Goal: Task Accomplishment & Management: Use online tool/utility

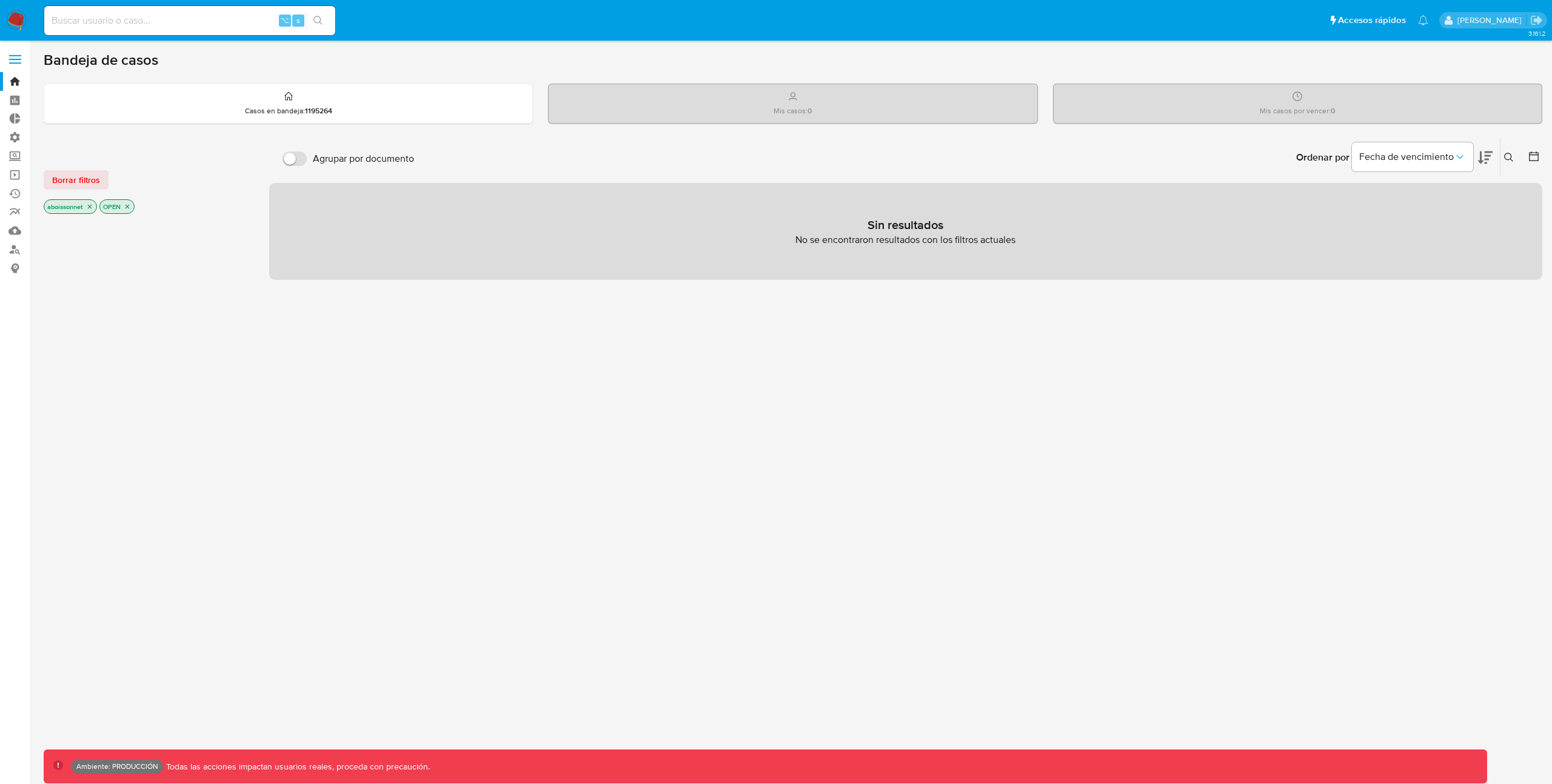
click at [22, 56] on label at bounding box center [15, 59] width 30 height 26
click at [0, 0] on input "checkbox" at bounding box center [0, 0] width 0 height 0
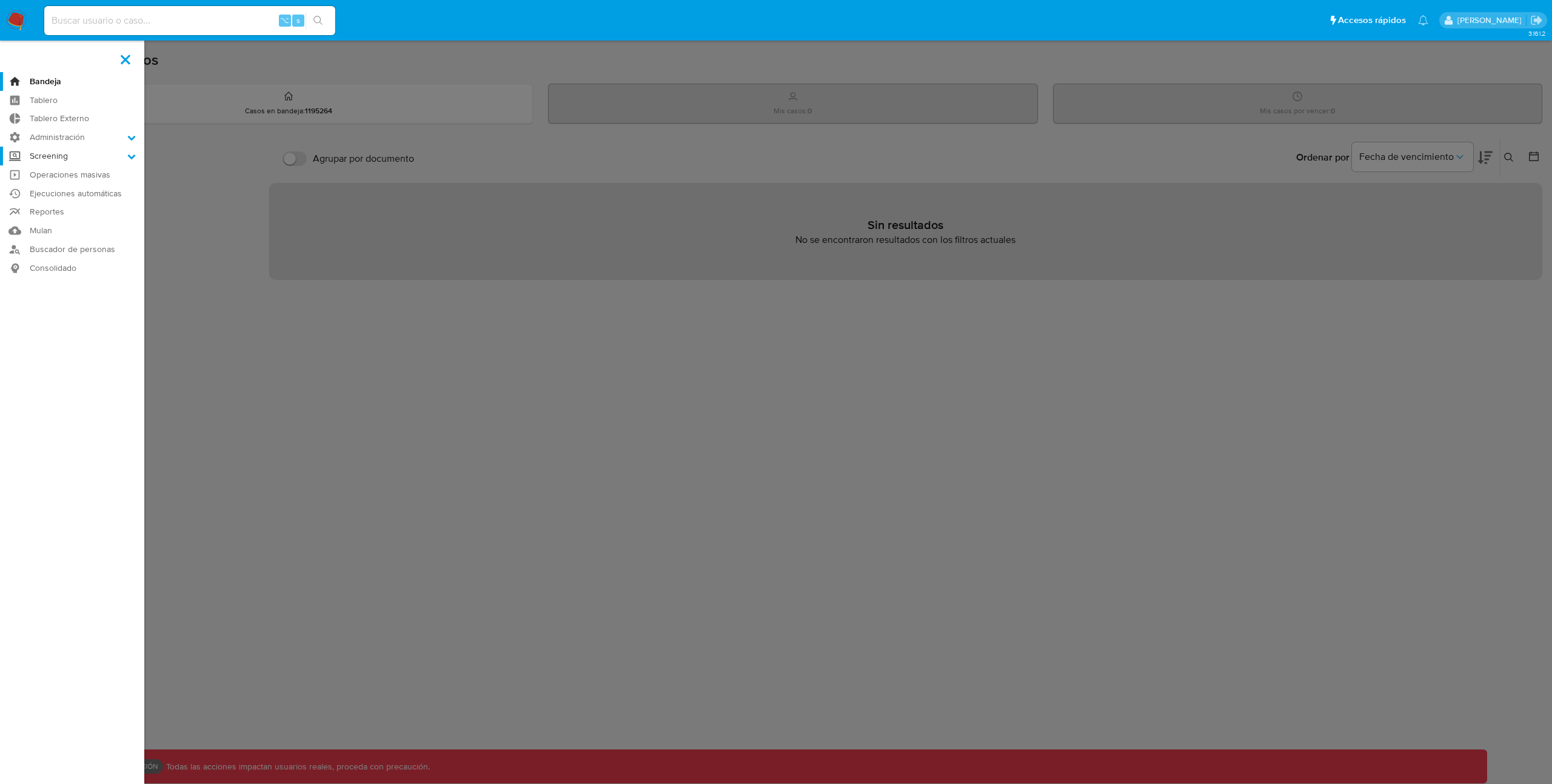
click at [112, 158] on label "Screening" at bounding box center [72, 156] width 145 height 19
click at [0, 0] on input "Screening" at bounding box center [0, 0] width 0 height 0
click at [61, 218] on link "Watchlist" at bounding box center [72, 219] width 145 height 15
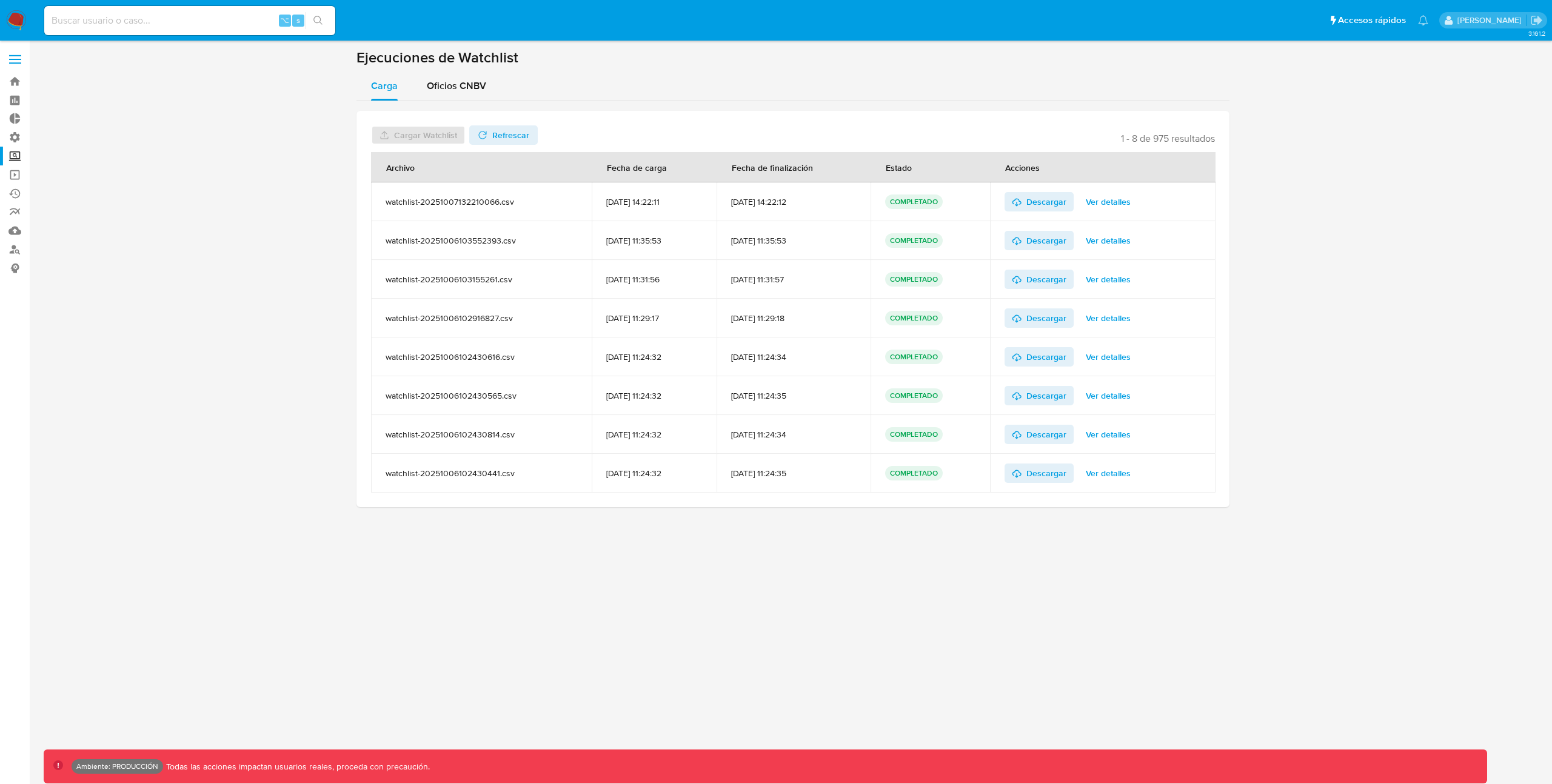
click at [11, 63] on span at bounding box center [15, 63] width 12 height 2
click at [0, 0] on input "checkbox" at bounding box center [0, 0] width 0 height 0
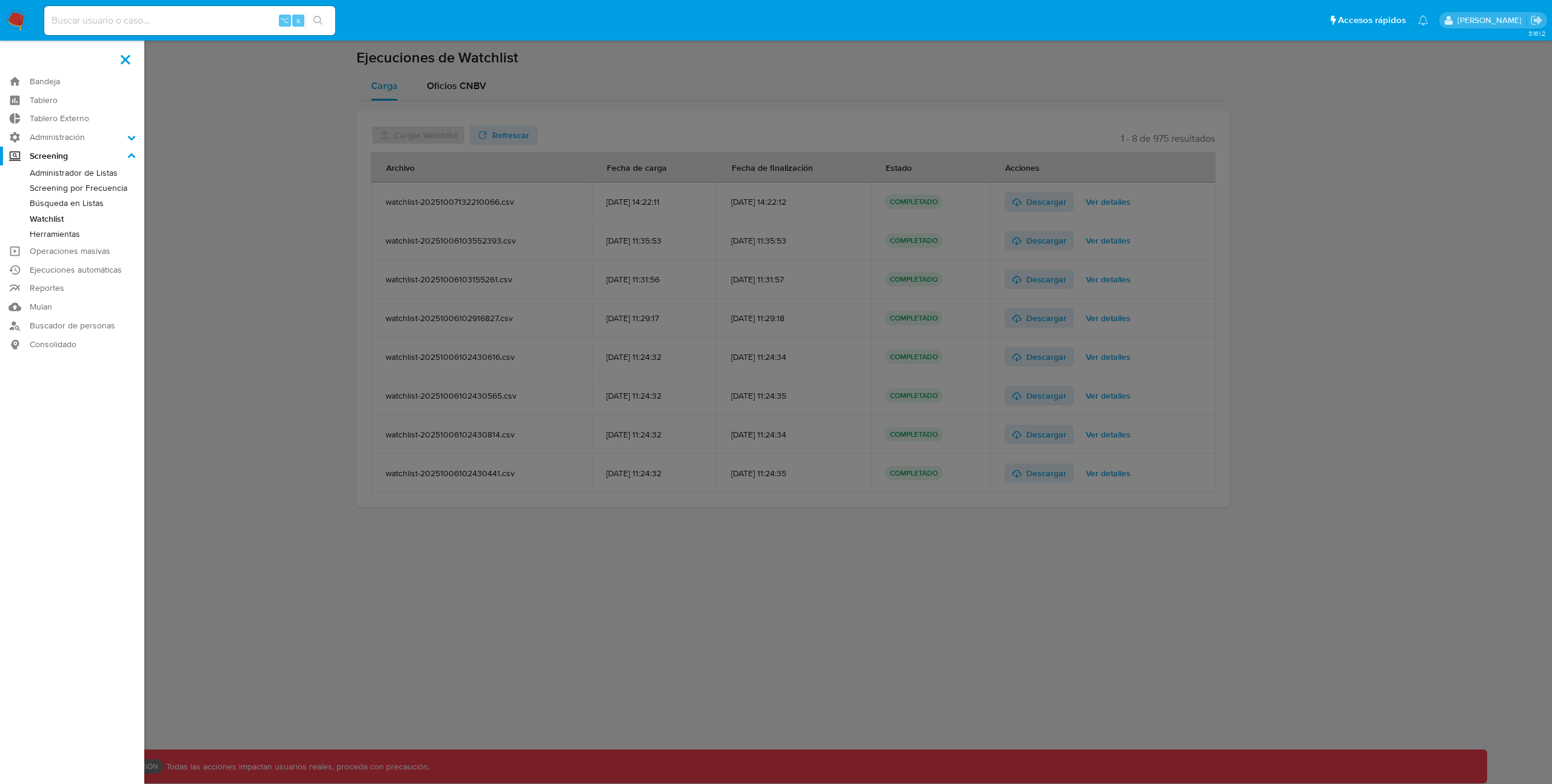
click at [89, 201] on link "Búsqueda en Listas" at bounding box center [72, 203] width 145 height 15
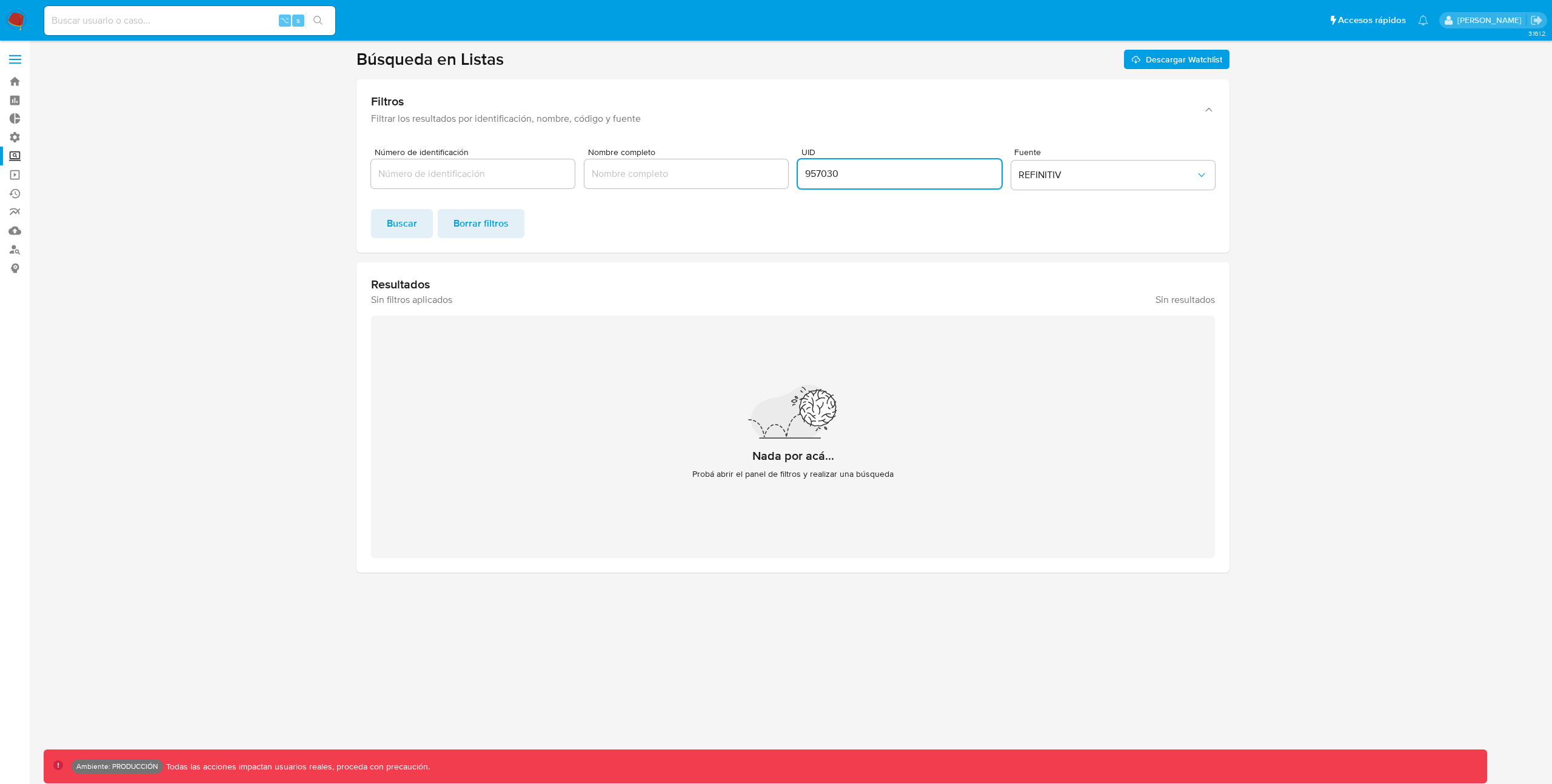
click at [829, 172] on input "957030" at bounding box center [899, 174] width 203 height 16
click at [416, 235] on span "Buscar" at bounding box center [401, 223] width 30 height 26
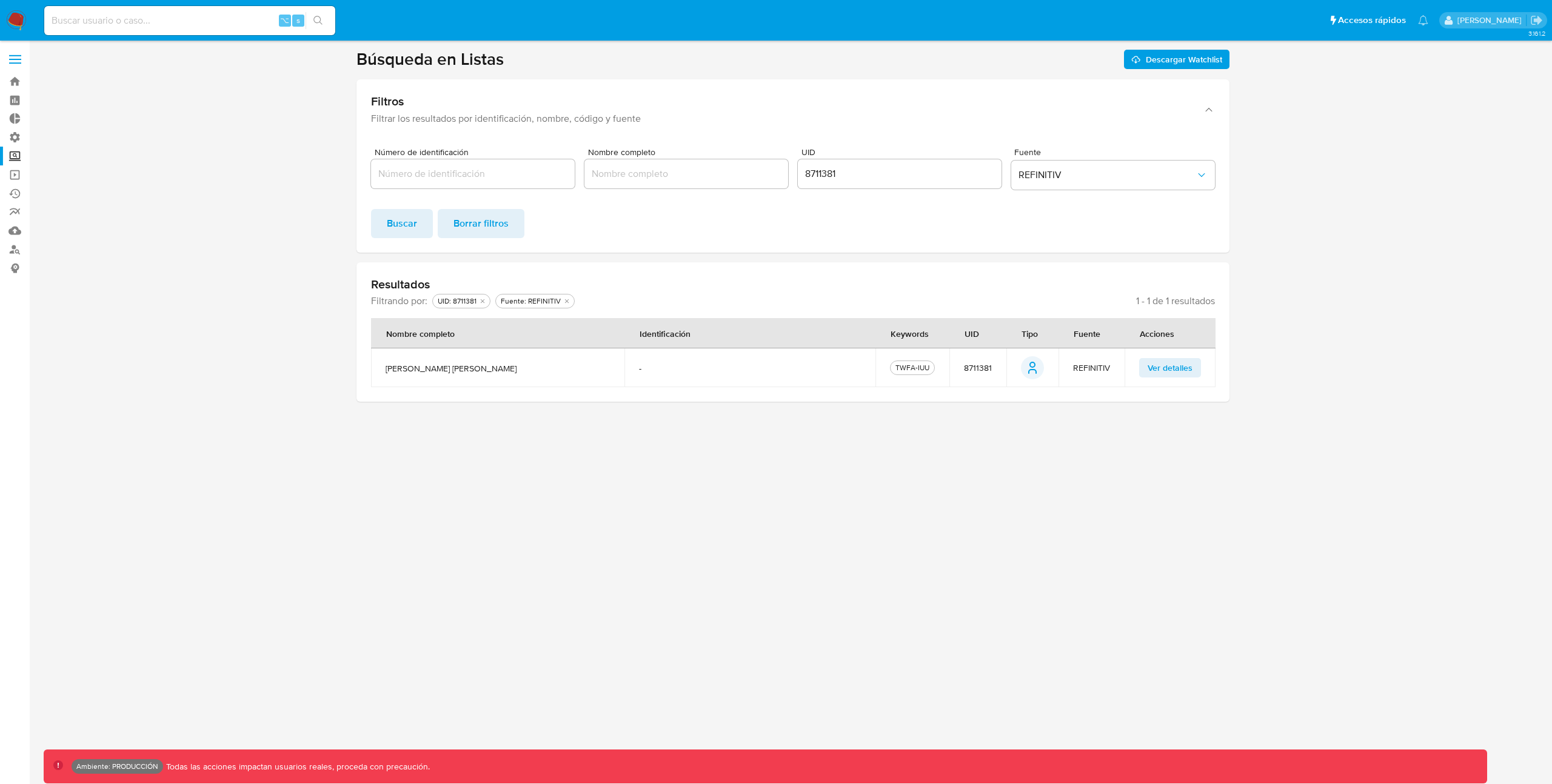
click at [1176, 363] on span "Ver detalles" at bounding box center [1170, 367] width 45 height 17
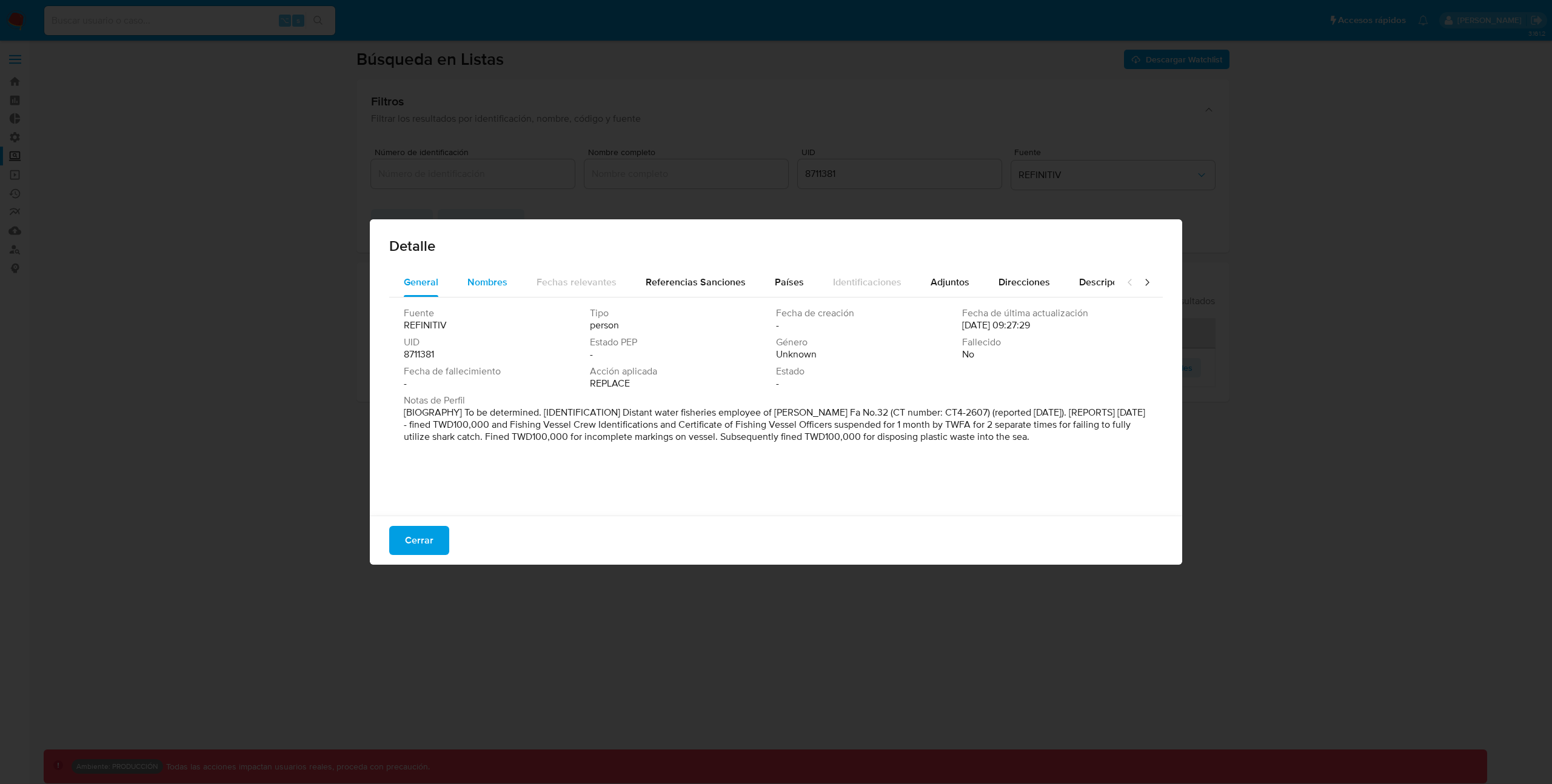
click at [498, 280] on span "Nombres" at bounding box center [487, 282] width 40 height 14
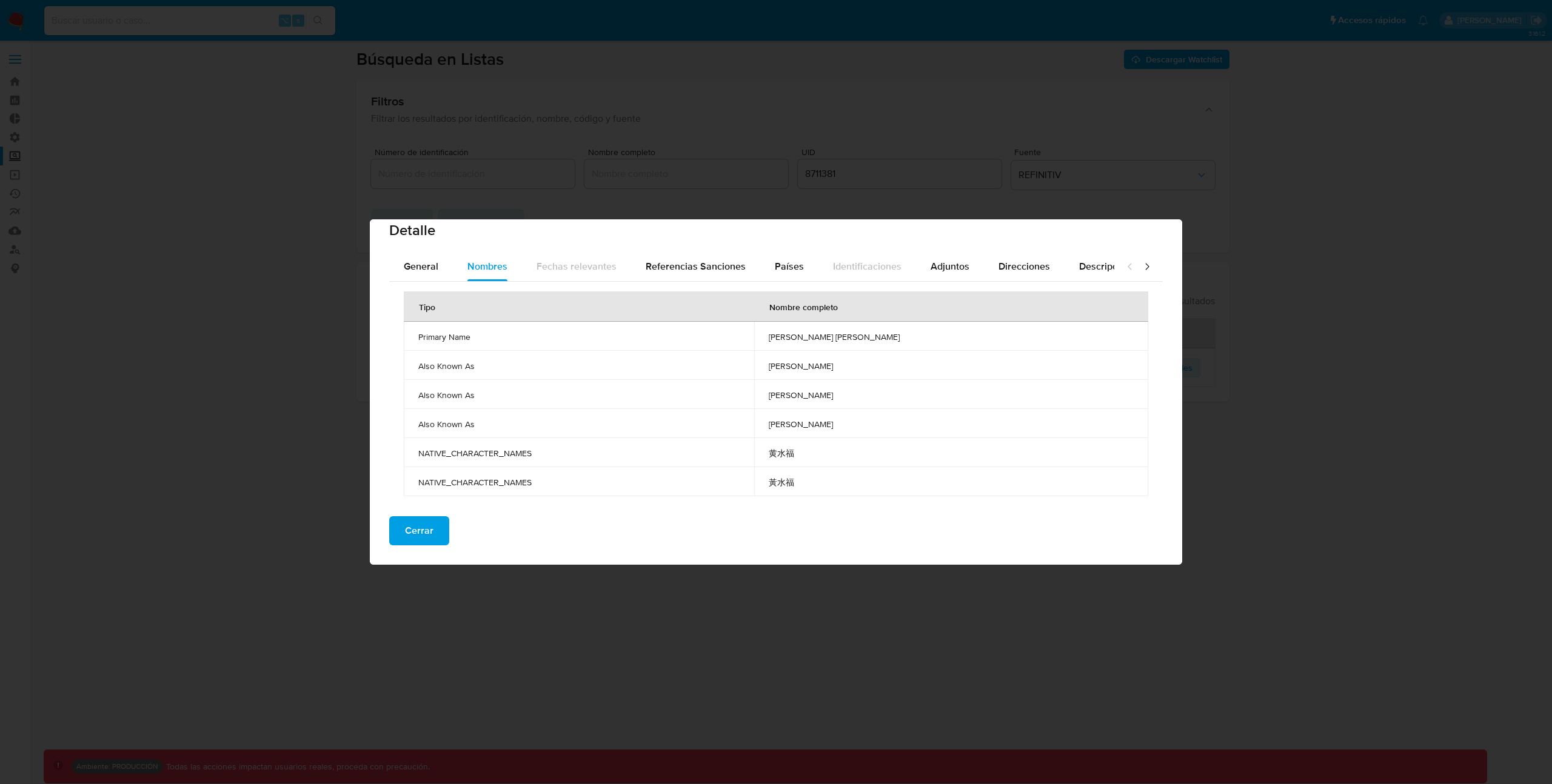
scroll to position [25, 0]
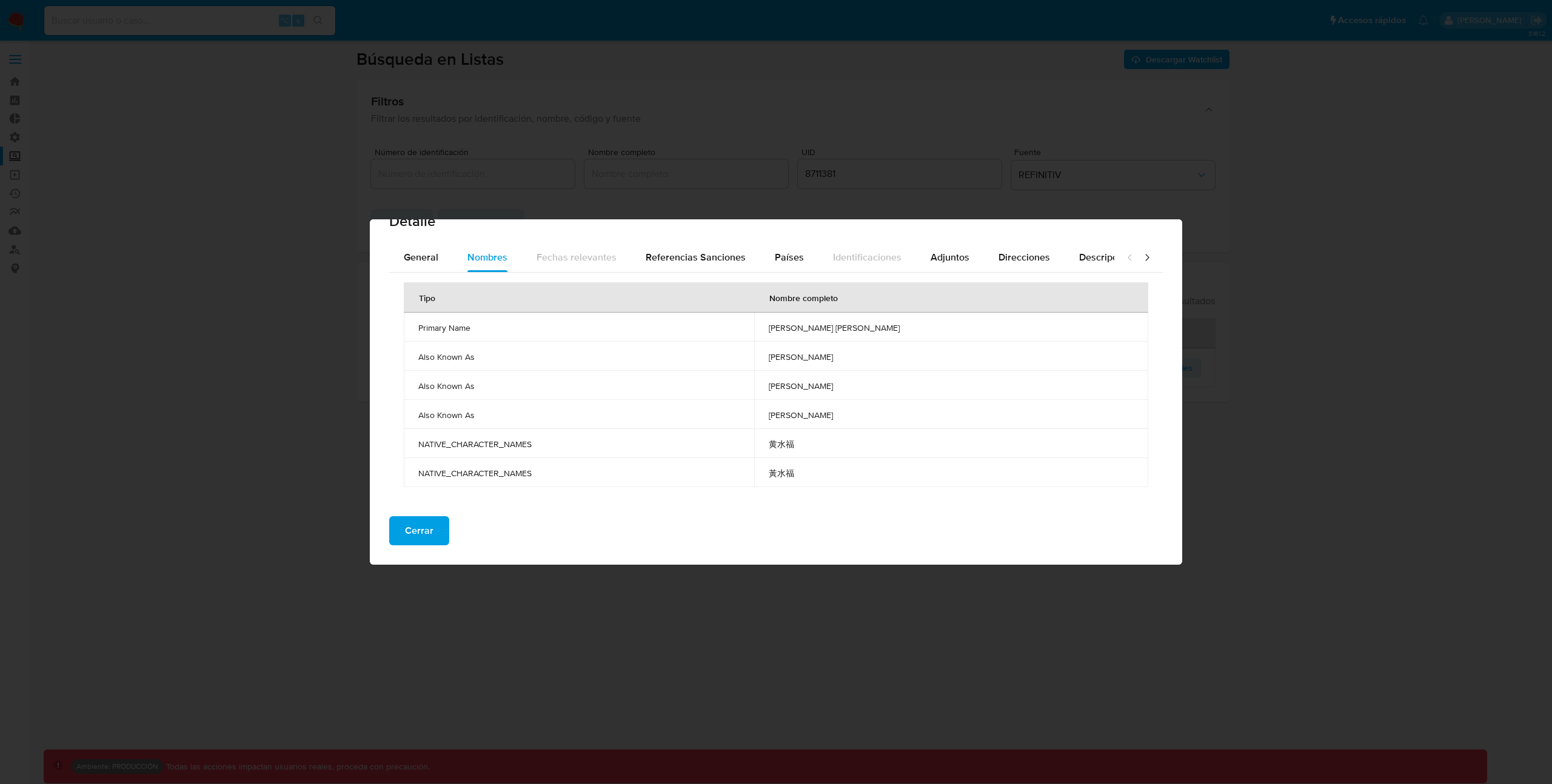
click at [514, 445] on span "NATIVE_CHARACTER_NAMES" at bounding box center [579, 444] width 322 height 11
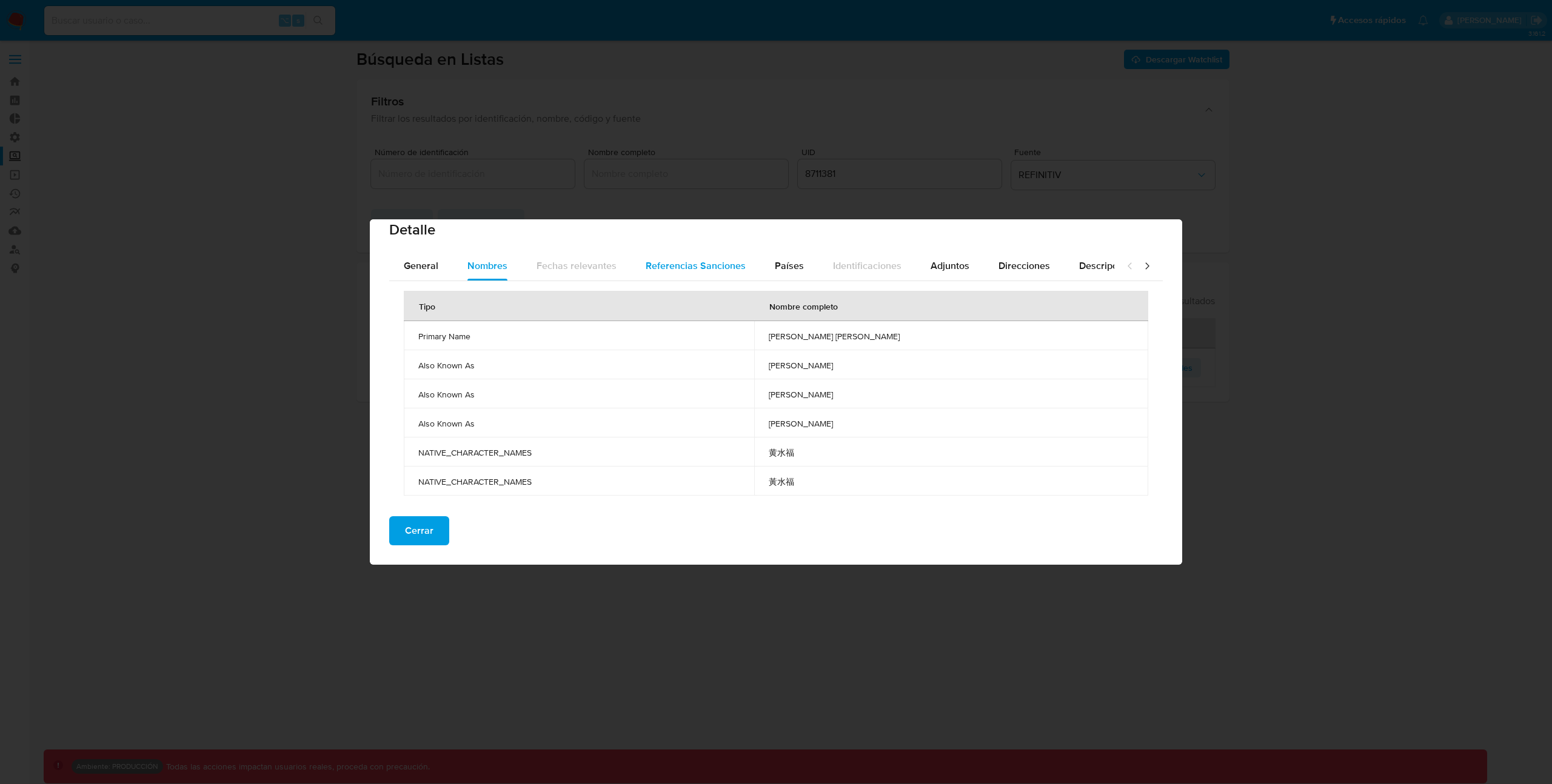
scroll to position [3, 0]
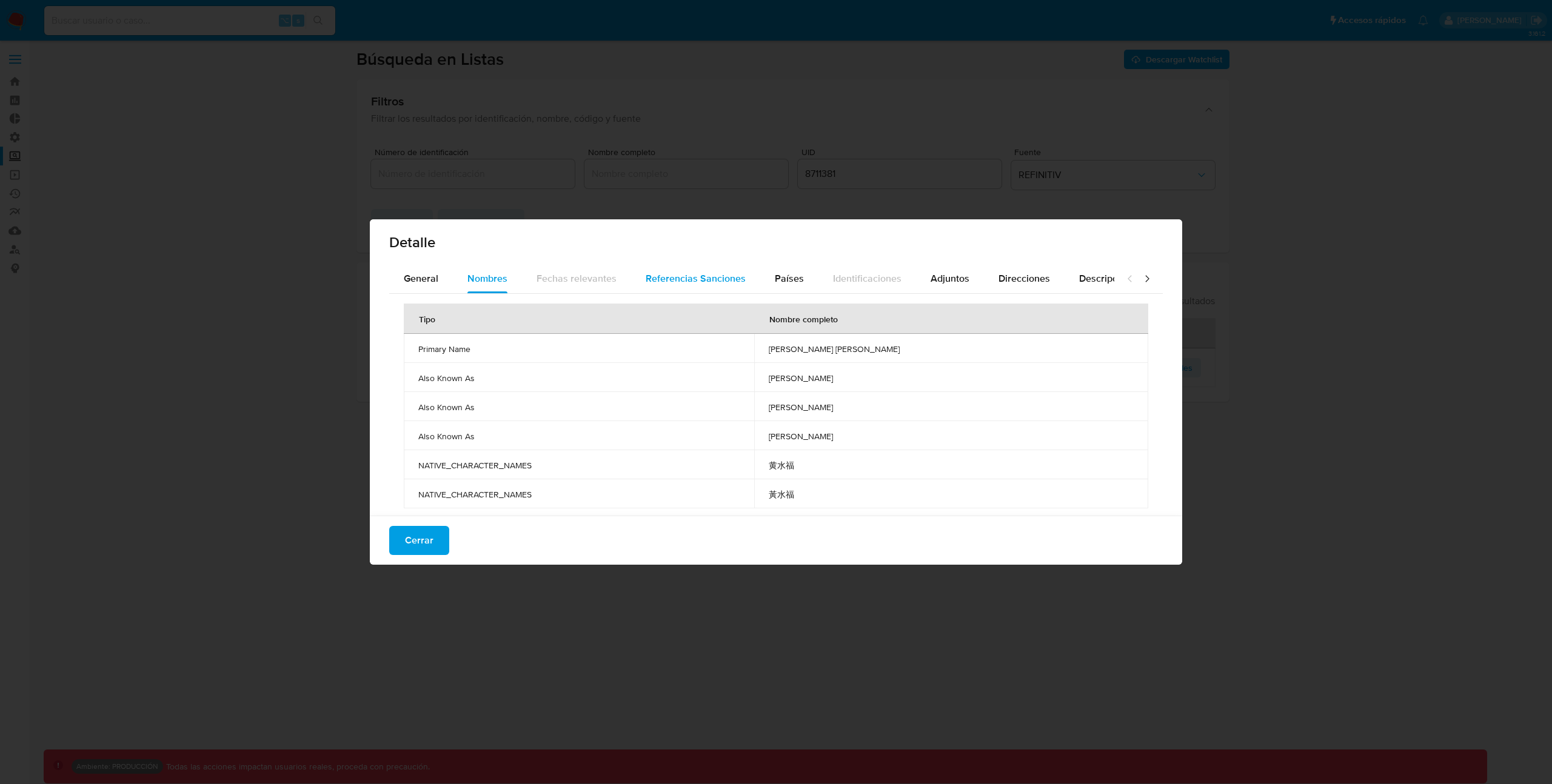
click at [698, 280] on span "Referencias Sanciones" at bounding box center [696, 278] width 100 height 14
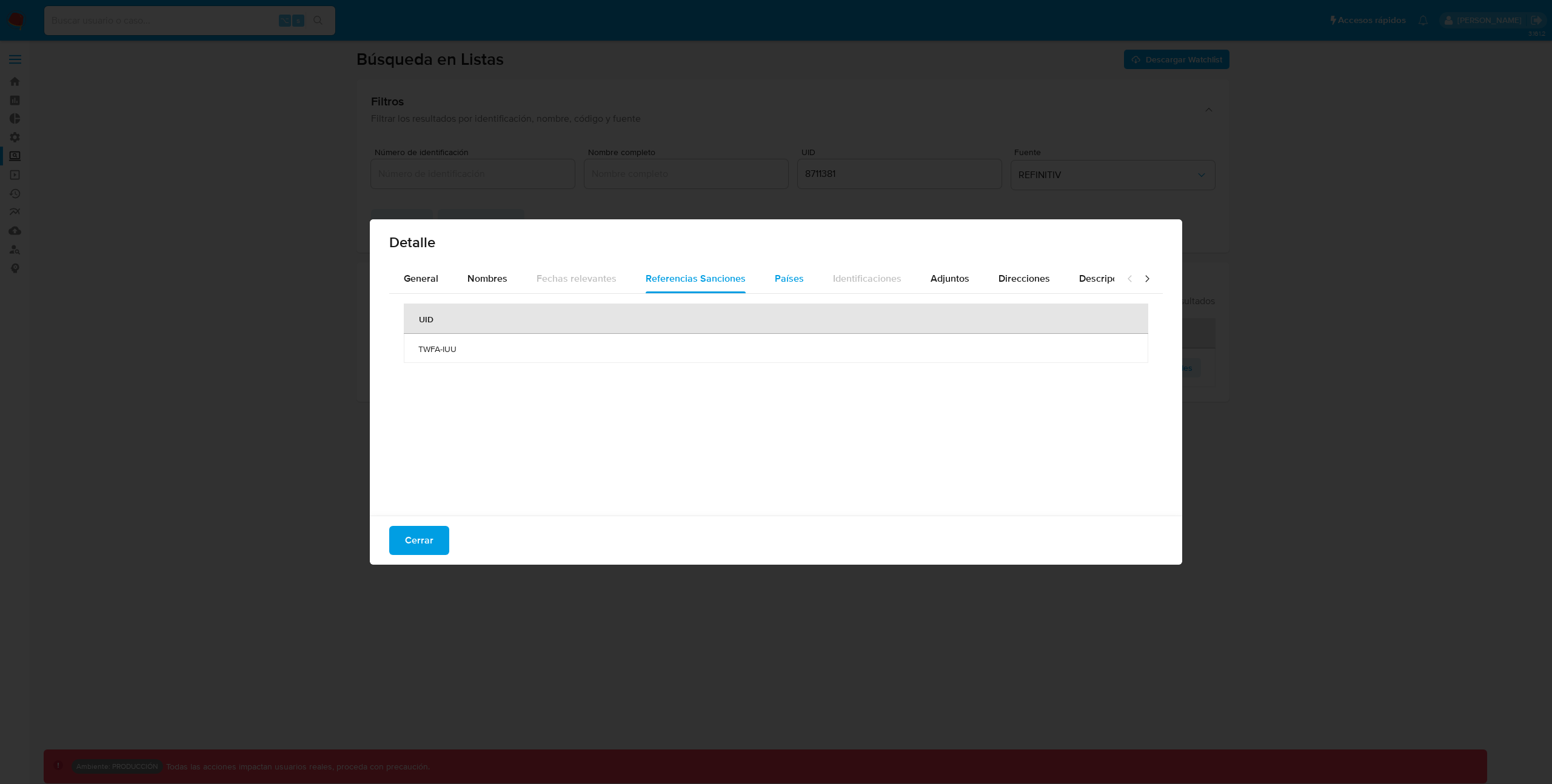
click at [775, 284] on span "Países" at bounding box center [789, 278] width 29 height 14
click at [956, 284] on span "Adjuntos" at bounding box center [949, 278] width 39 height 14
click at [984, 281] on button "Direcciones" at bounding box center [1024, 278] width 80 height 29
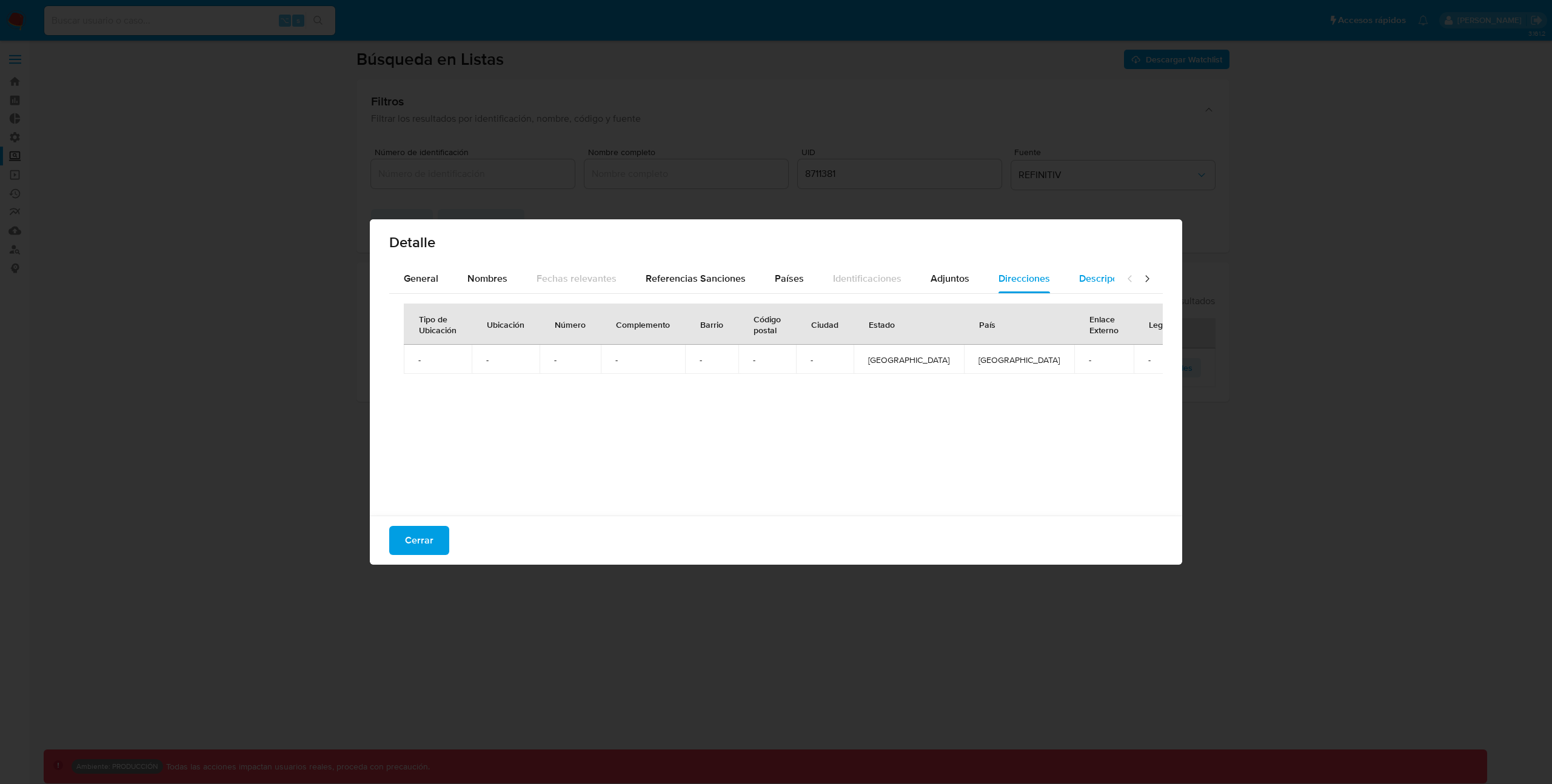
click at [1069, 282] on button "Descripciones" at bounding box center [1110, 278] width 91 height 29
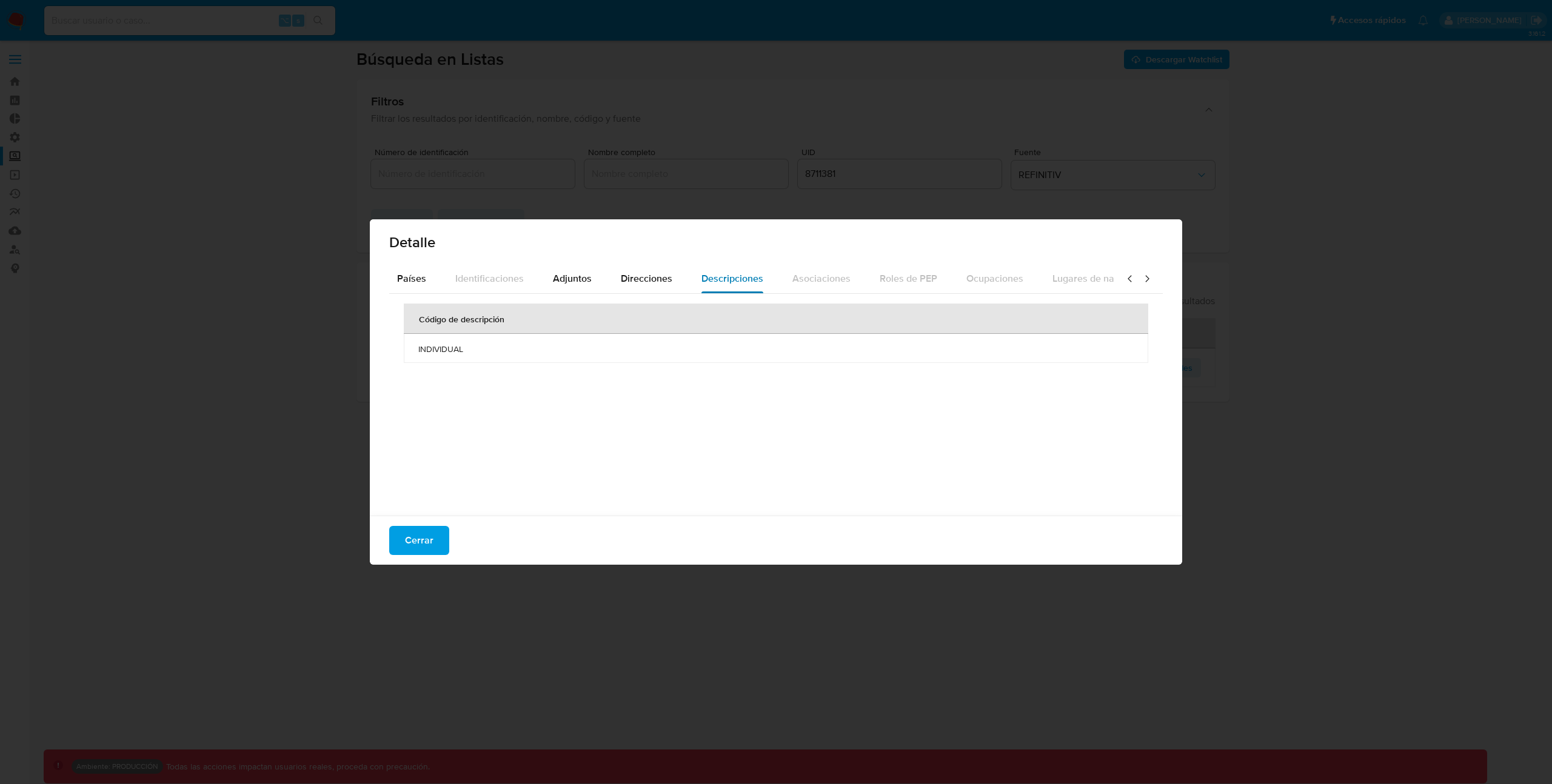
scroll to position [0, 429]
click at [1126, 275] on icon at bounding box center [1130, 279] width 12 height 12
click at [1124, 277] on icon at bounding box center [1130, 279] width 12 height 12
click at [414, 274] on span "General" at bounding box center [421, 278] width 34 height 14
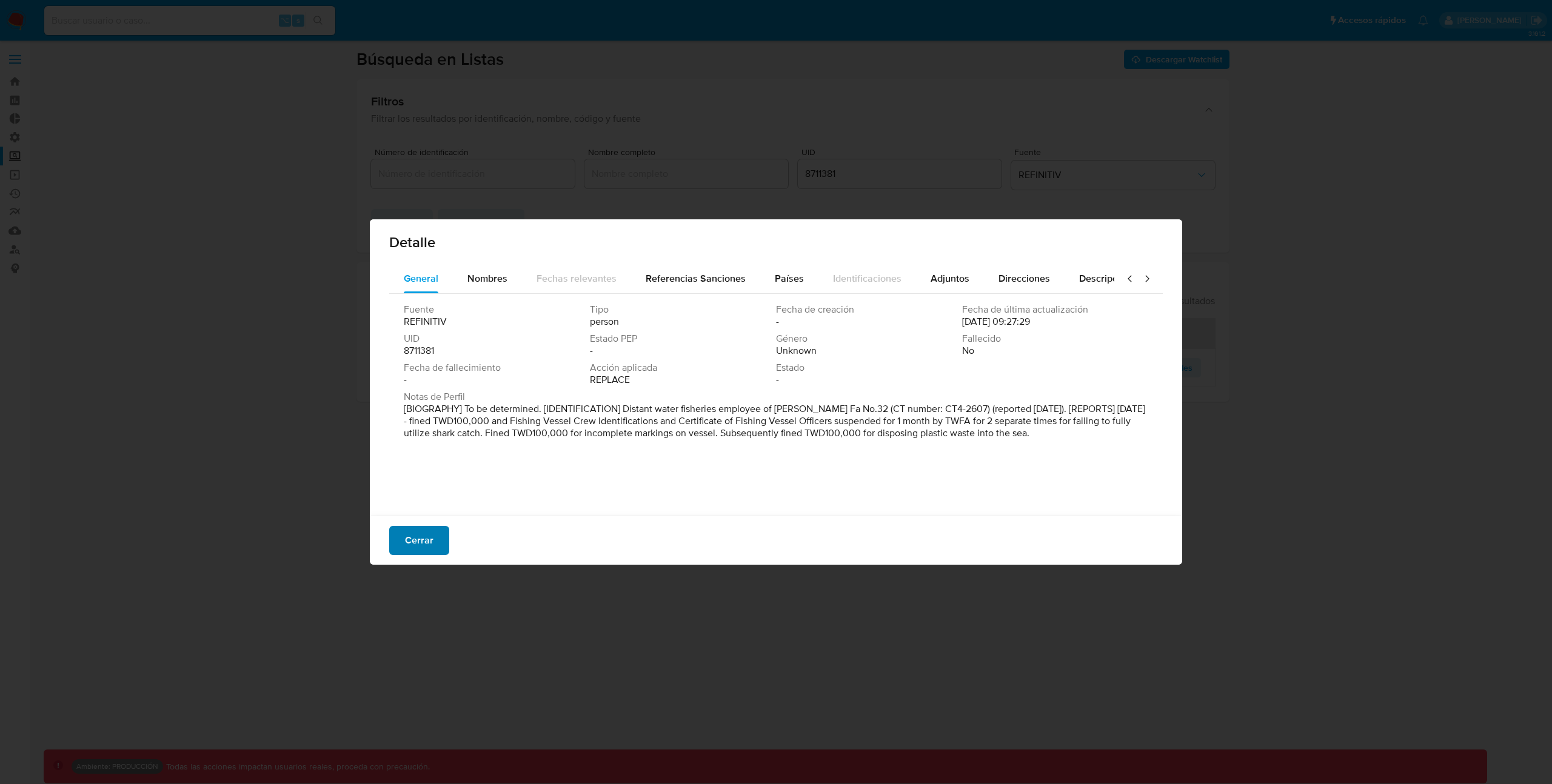
click at [432, 540] on span "Cerrar" at bounding box center [419, 540] width 28 height 26
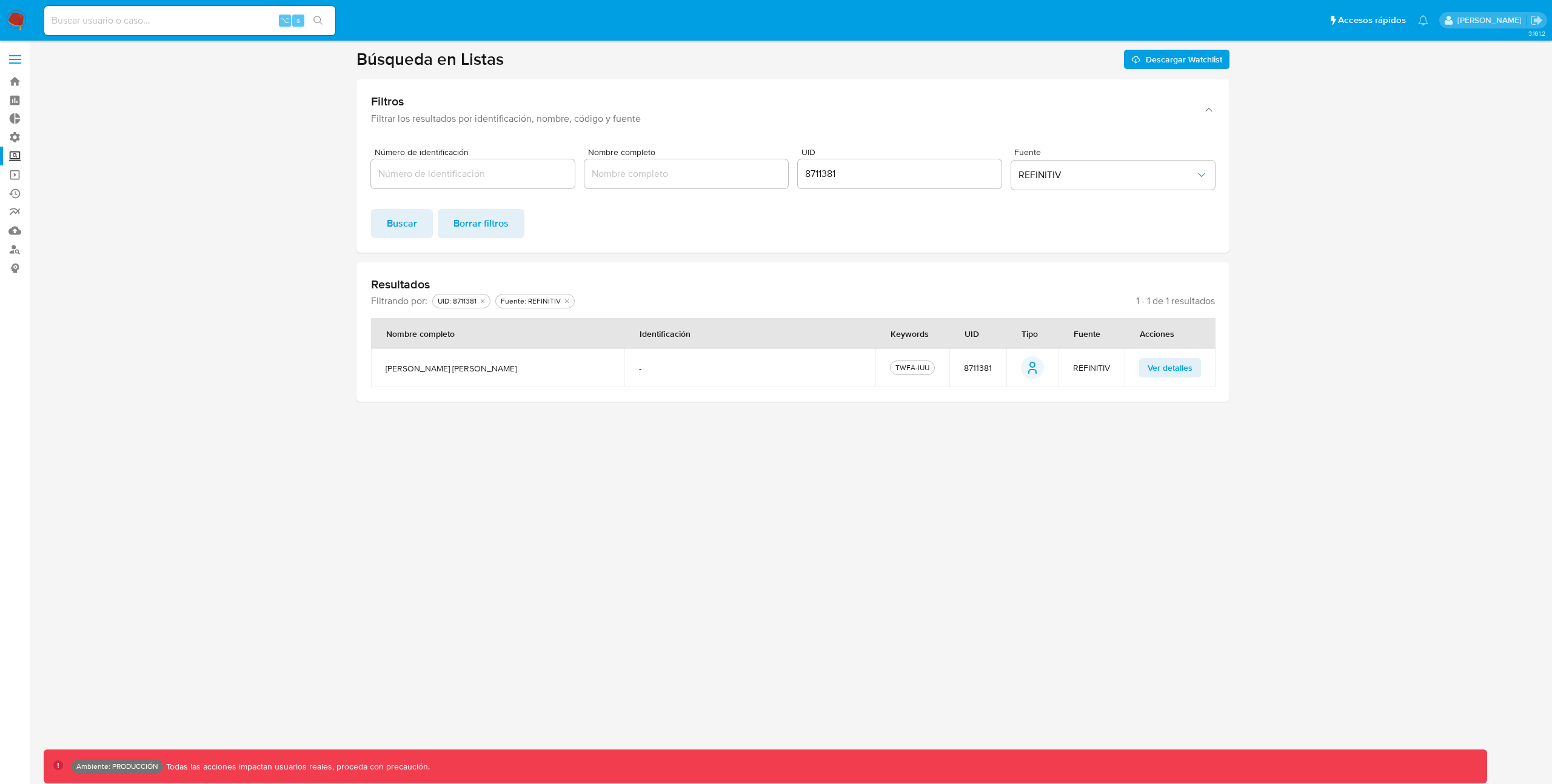
click at [823, 168] on div "8711381" at bounding box center [899, 174] width 203 height 29
click at [823, 168] on input "8711381" at bounding box center [899, 174] width 203 height 16
paste input "5467"
type input "8715467"
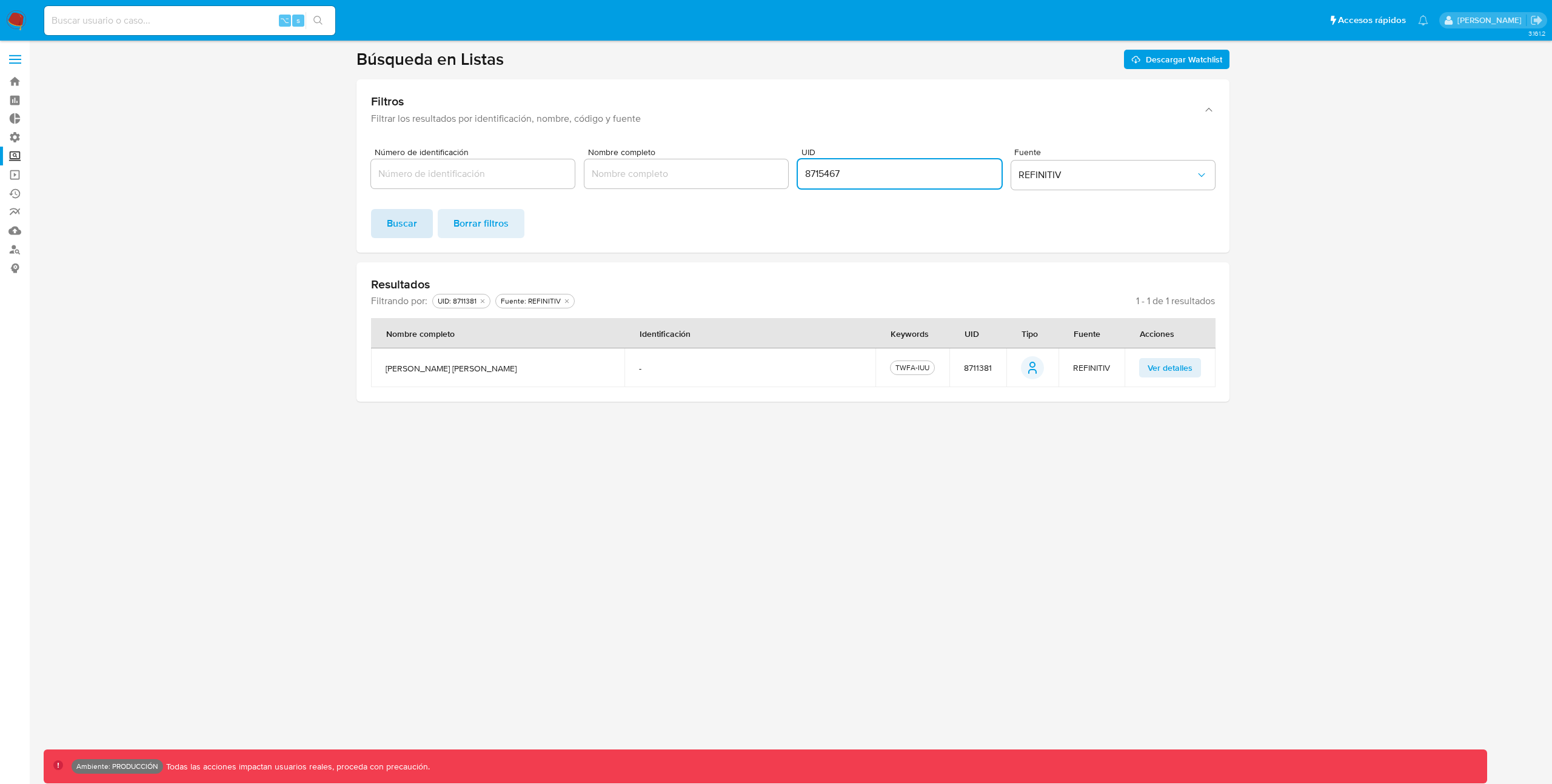
click at [404, 228] on span "Buscar" at bounding box center [401, 223] width 30 height 26
click at [1175, 375] on span "Ver detalles" at bounding box center [1170, 373] width 45 height 17
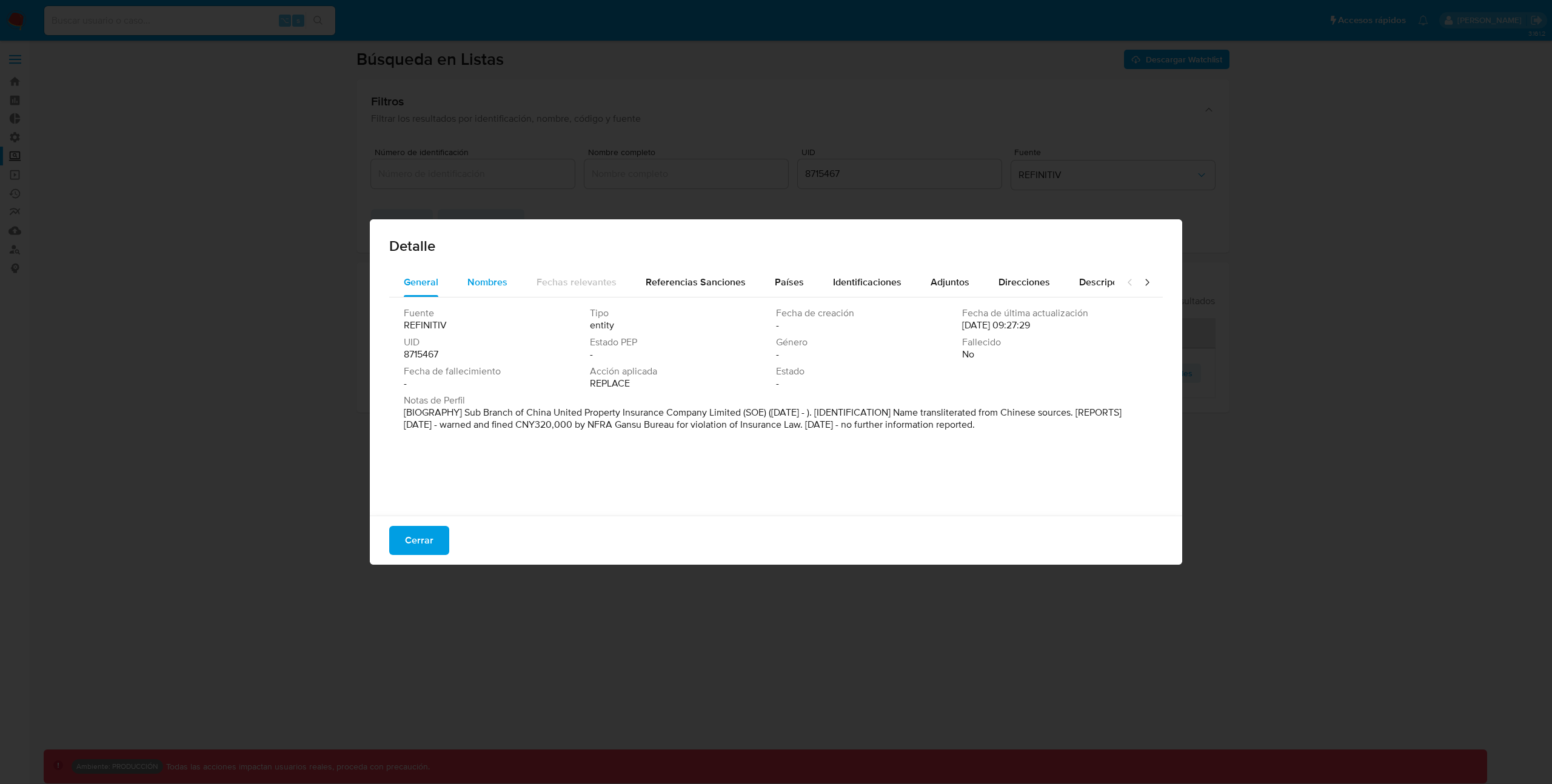
click at [476, 294] on div "Nombres" at bounding box center [487, 282] width 40 height 29
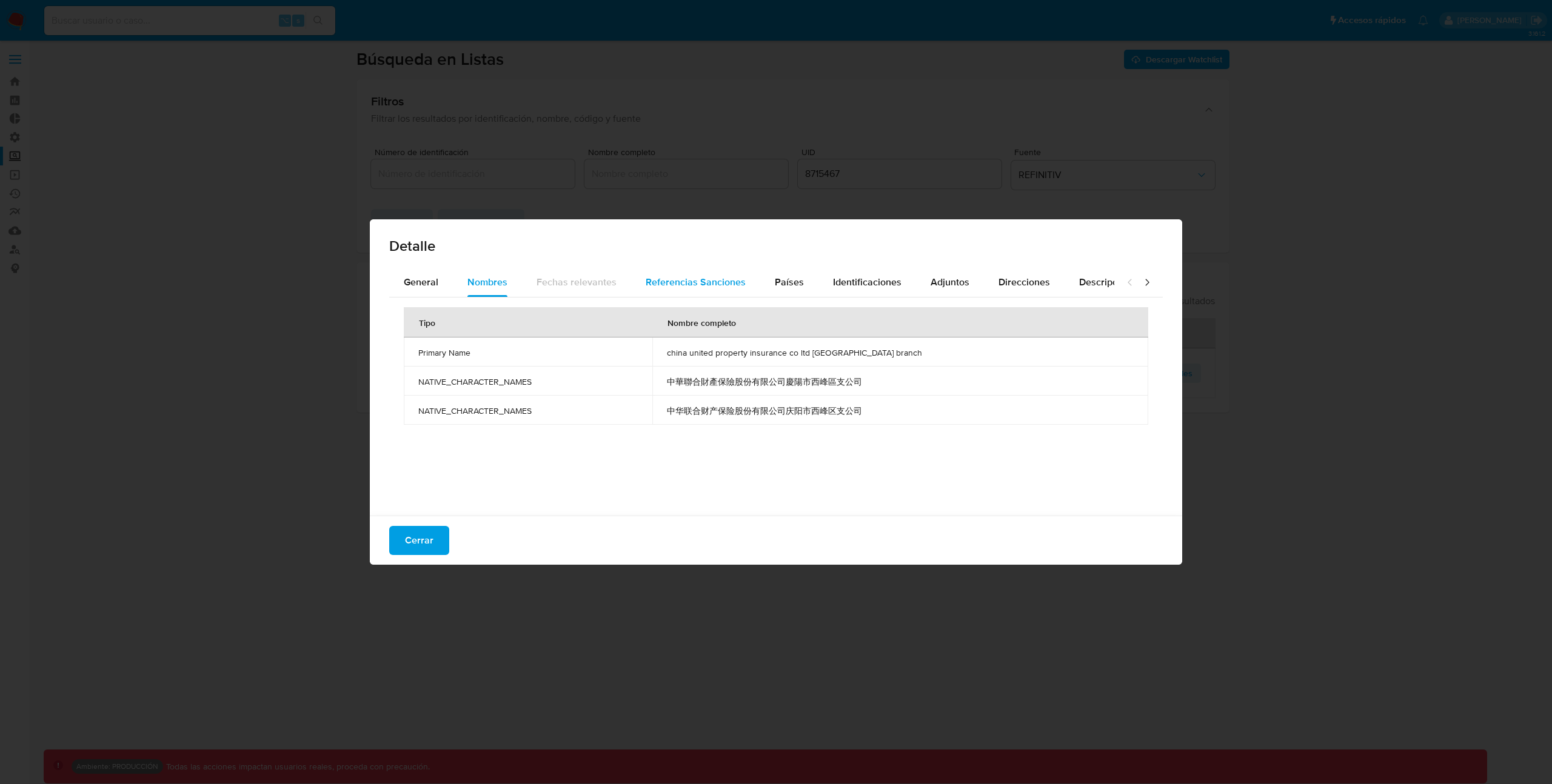
click at [694, 282] on span "Referencias Sanciones" at bounding box center [696, 282] width 100 height 14
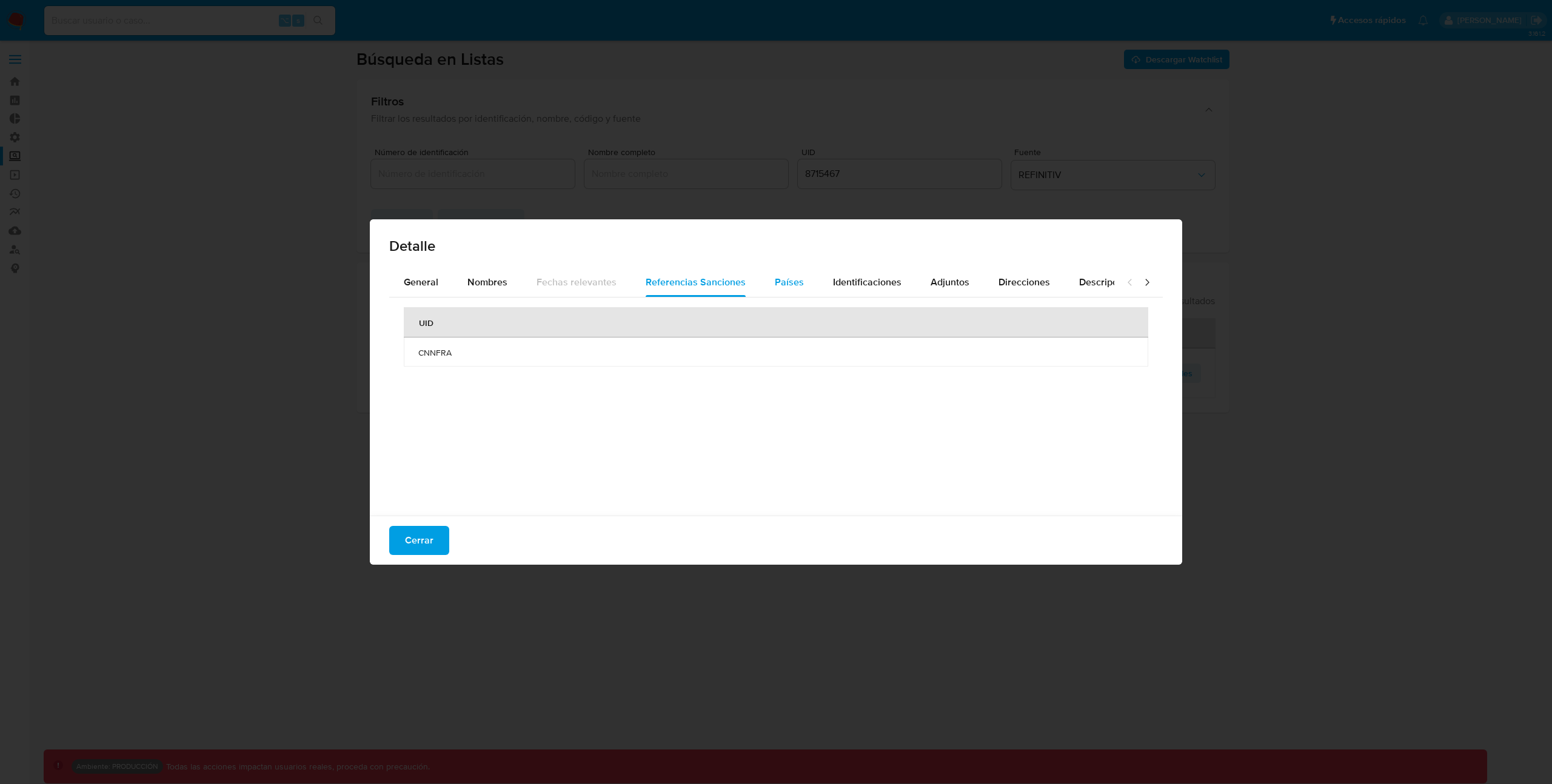
click at [778, 287] on span "Países" at bounding box center [789, 282] width 29 height 14
click at [730, 287] on span "Referencias Sanciones" at bounding box center [696, 282] width 100 height 14
click at [838, 283] on span "Identificaciones" at bounding box center [867, 282] width 68 height 14
click at [729, 292] on div "Referencias Sanciones" at bounding box center [696, 282] width 100 height 29
click at [934, 288] on span "Adjuntos" at bounding box center [949, 282] width 39 height 14
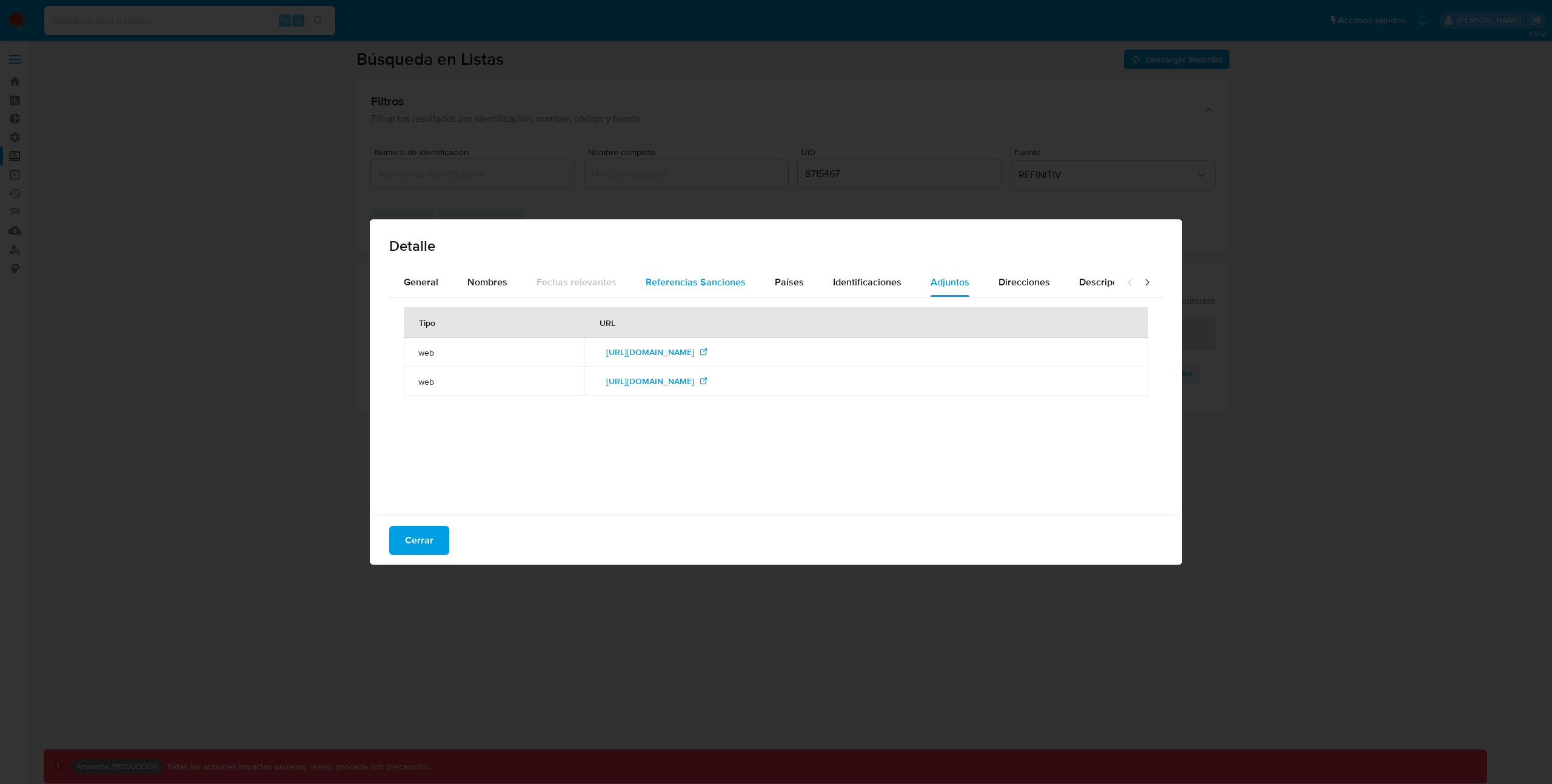
click at [750, 282] on button "Referencias Sanciones" at bounding box center [695, 282] width 129 height 29
click at [419, 289] on div "General" at bounding box center [421, 282] width 34 height 29
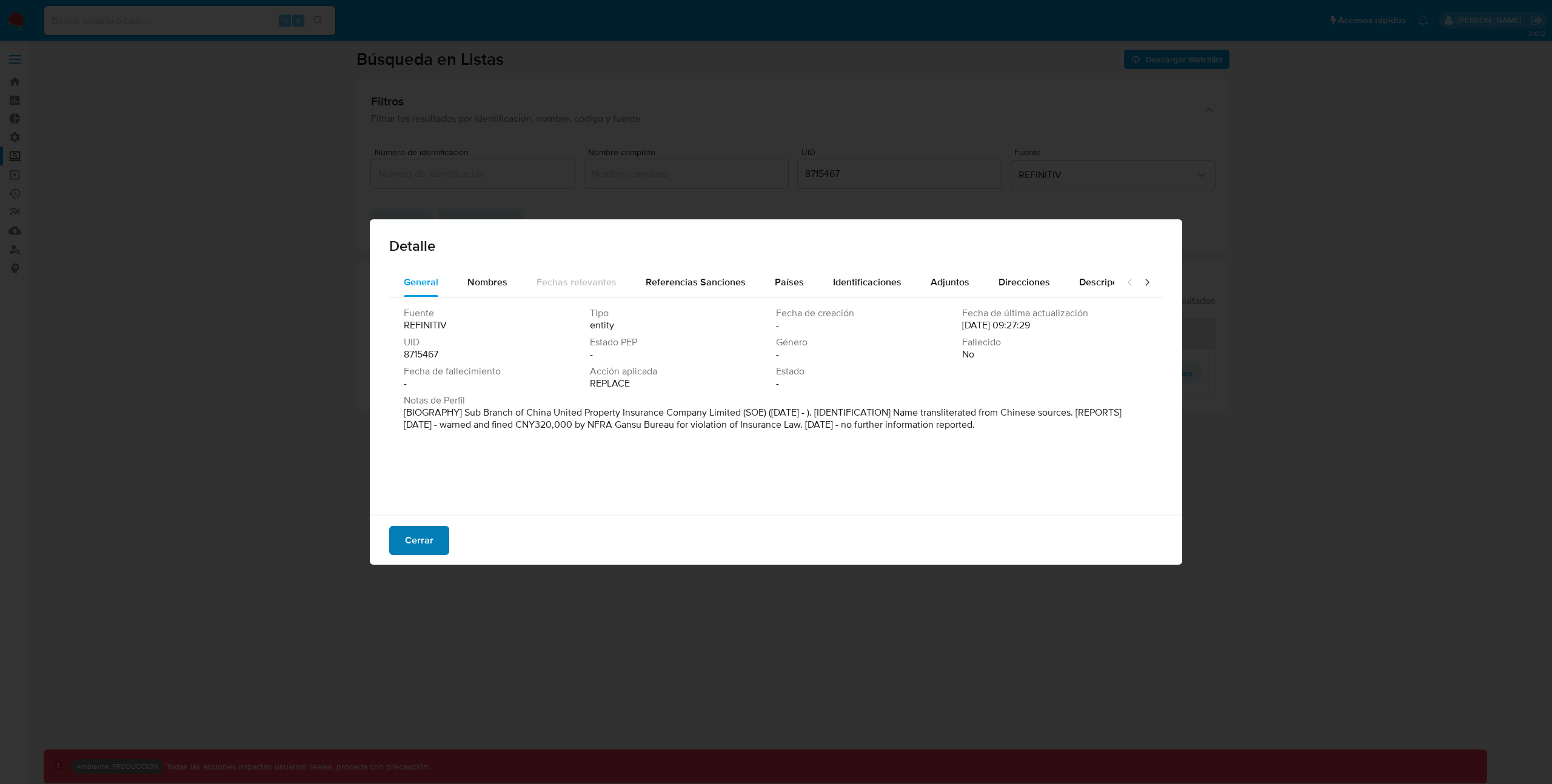
click at [439, 532] on button "Cerrar" at bounding box center [419, 540] width 60 height 29
